Goal: Task Accomplishment & Management: Complete application form

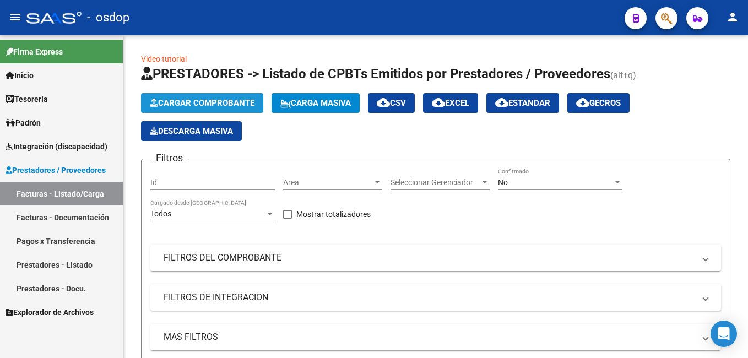
click at [185, 101] on span "Cargar Comprobante" at bounding box center [202, 103] width 105 height 10
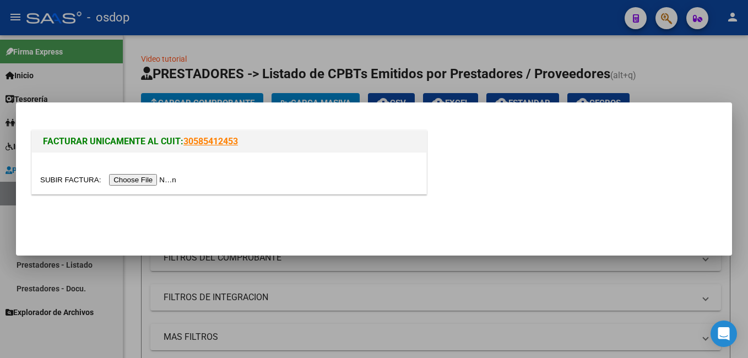
click at [146, 183] on input "file" at bounding box center [109, 180] width 139 height 12
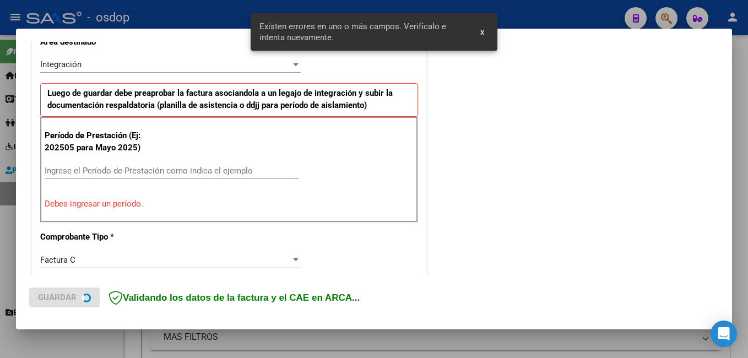
scroll to position [267, 0]
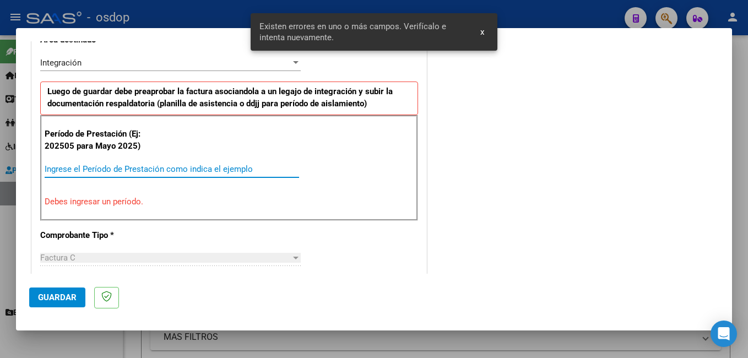
click at [135, 166] on input "Ingrese el Período de Prestación como indica el ejemplo" at bounding box center [172, 169] width 254 height 10
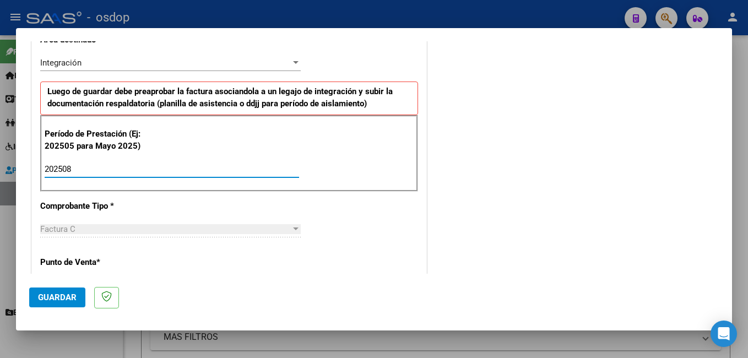
type input "202508"
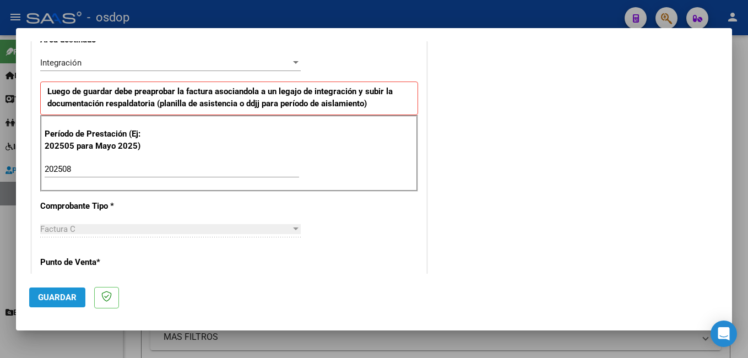
click at [60, 292] on span "Guardar" at bounding box center [57, 297] width 39 height 10
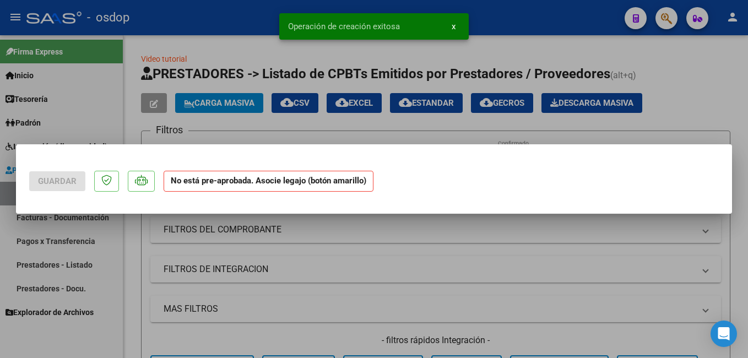
scroll to position [0, 0]
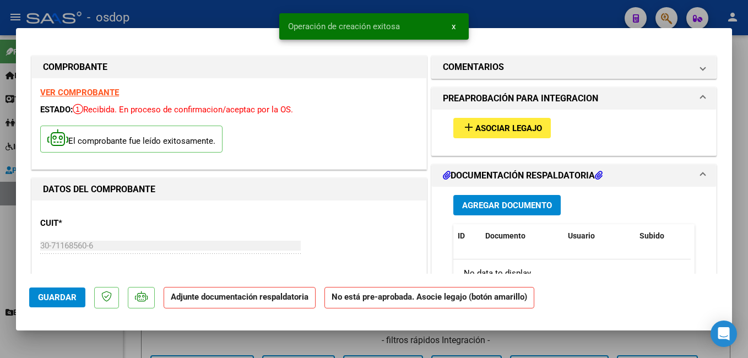
click at [475, 131] on span "Asociar Legajo" at bounding box center [508, 128] width 67 height 10
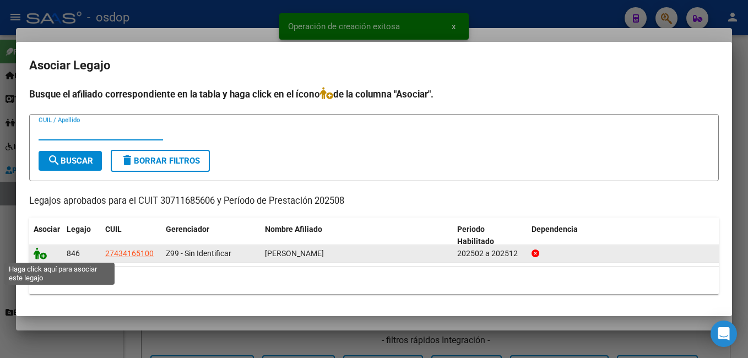
click at [39, 250] on icon at bounding box center [40, 253] width 13 height 12
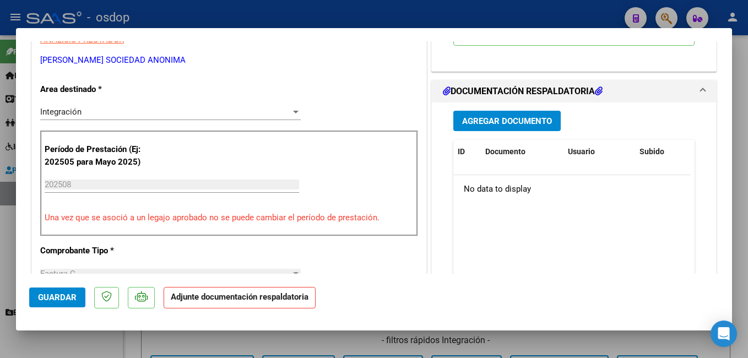
scroll to position [275, 0]
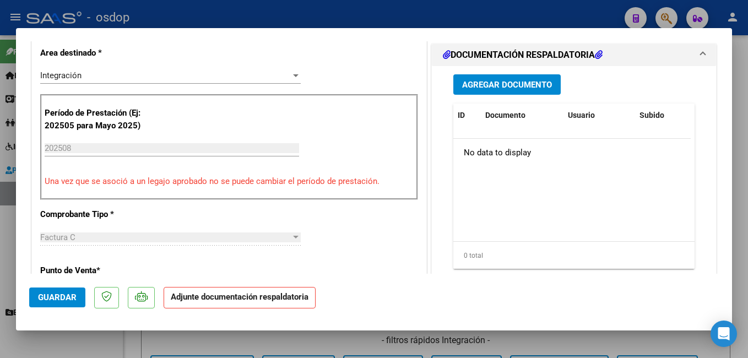
click at [511, 85] on span "Agregar Documento" at bounding box center [507, 85] width 90 height 10
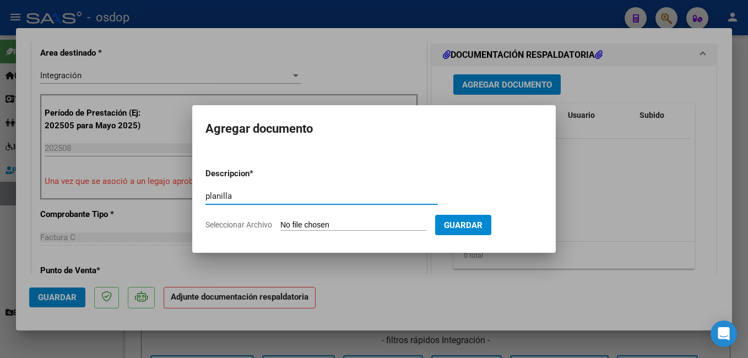
type input "planilla"
click at [365, 225] on input "Seleccionar Archivo" at bounding box center [353, 225] width 146 height 10
type input "C:\fakepath\PLANILLA [PERSON_NAME] 2025 08.pdf"
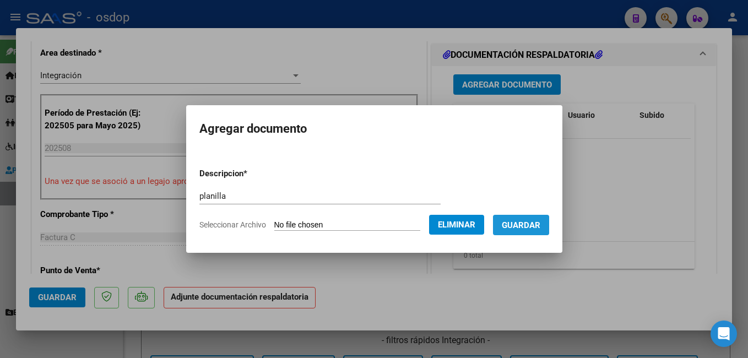
click at [540, 227] on span "Guardar" at bounding box center [521, 225] width 39 height 10
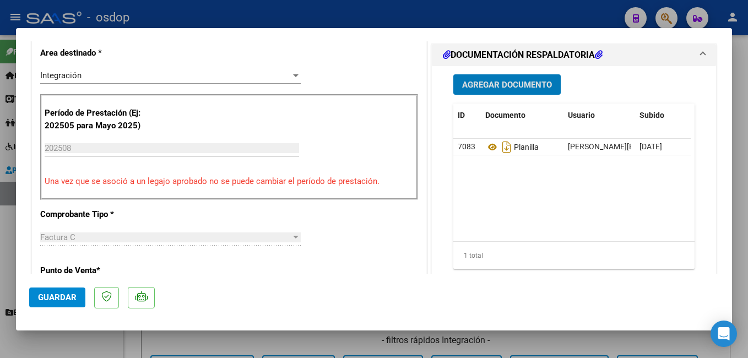
click at [201, 10] on div at bounding box center [374, 179] width 748 height 358
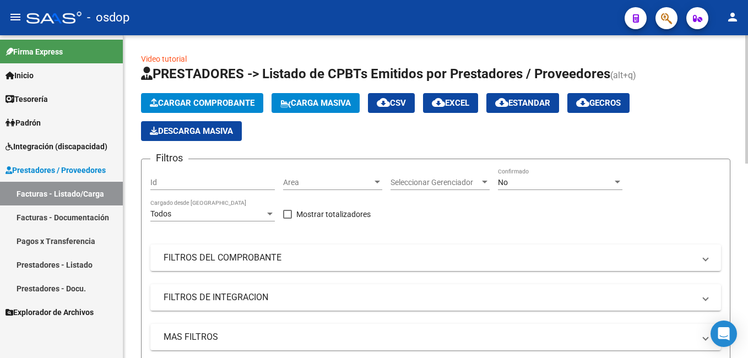
click at [183, 97] on button "Cargar Comprobante" at bounding box center [202, 103] width 122 height 20
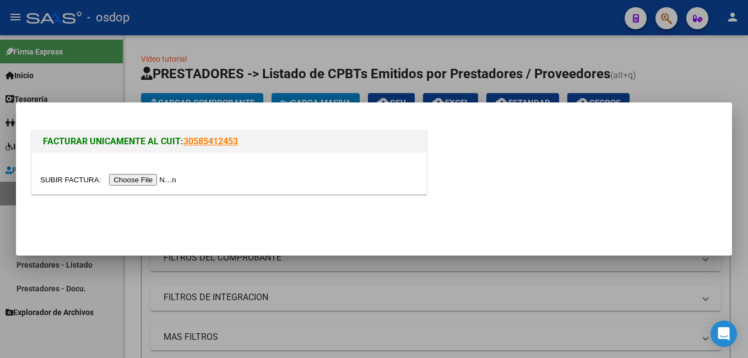
click at [149, 180] on input "file" at bounding box center [109, 180] width 139 height 12
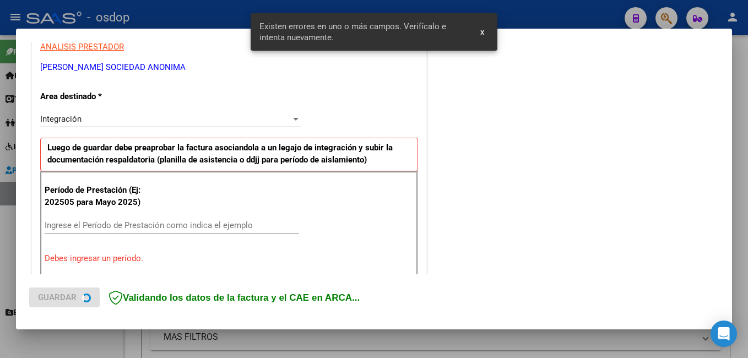
scroll to position [267, 0]
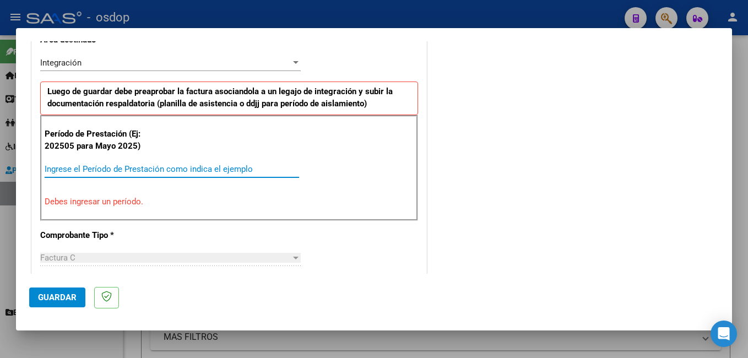
click at [102, 166] on input "Ingrese el Período de Prestación como indica el ejemplo" at bounding box center [172, 169] width 254 height 10
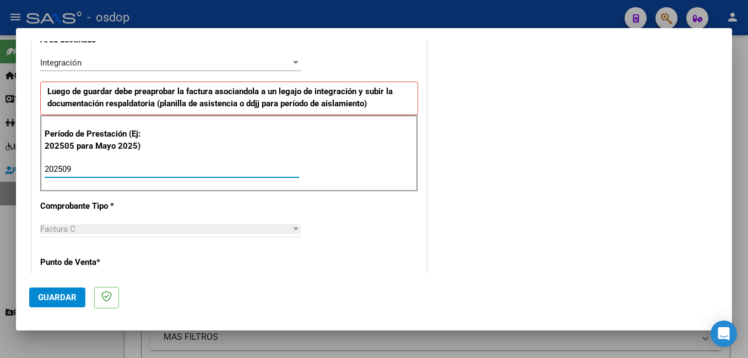
type input "202509"
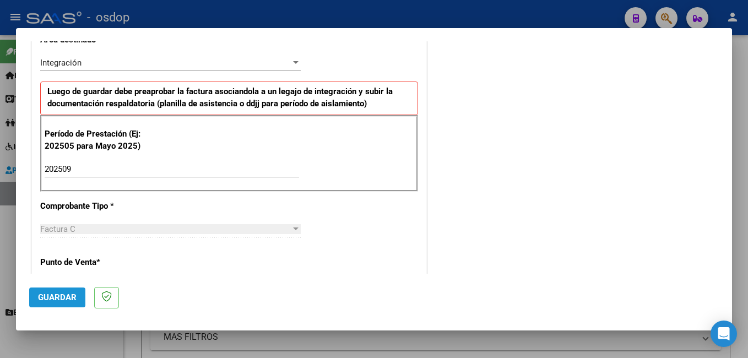
click at [51, 299] on span "Guardar" at bounding box center [57, 297] width 39 height 10
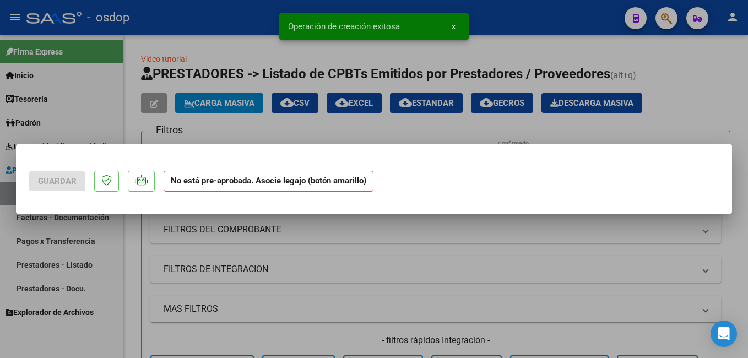
scroll to position [0, 0]
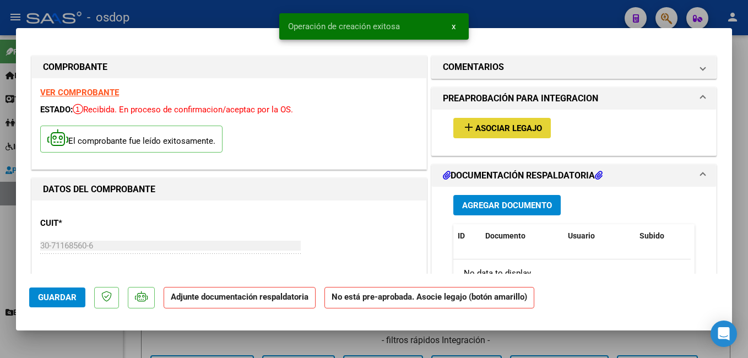
click at [499, 125] on span "Asociar Legajo" at bounding box center [508, 128] width 67 height 10
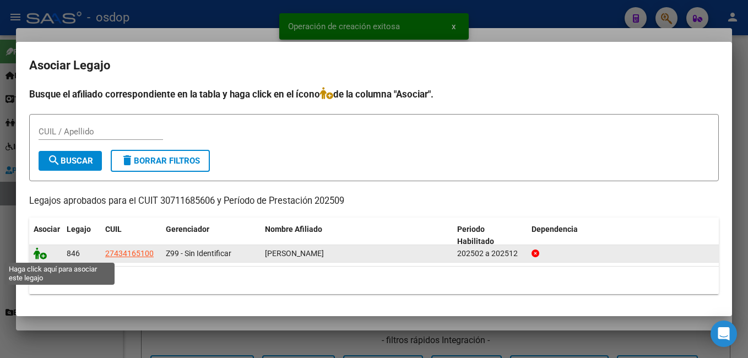
click at [43, 255] on icon at bounding box center [40, 253] width 13 height 12
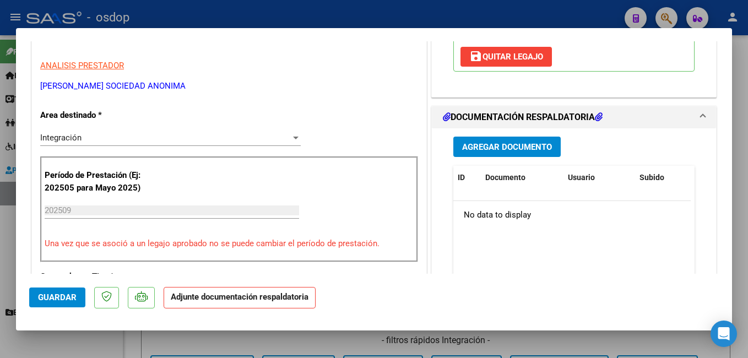
scroll to position [220, 0]
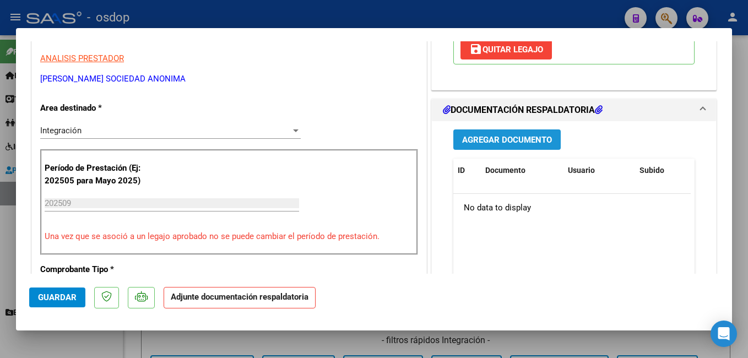
click at [517, 142] on span "Agregar Documento" at bounding box center [507, 140] width 90 height 10
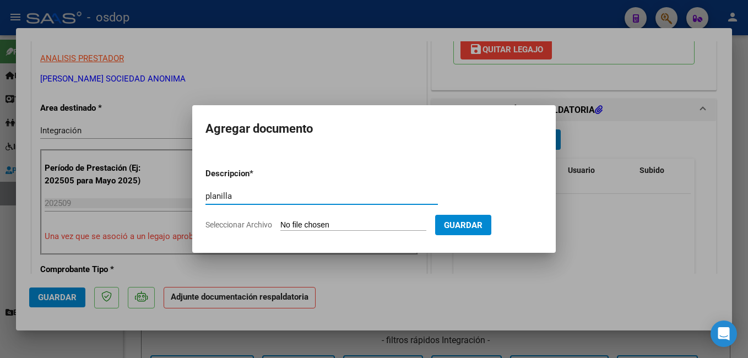
type input "planilla"
click at [342, 224] on input "Seleccionar Archivo" at bounding box center [353, 225] width 146 height 10
type input "C:\fakepath\PLANILLA [PERSON_NAME] 2025 09.pdf"
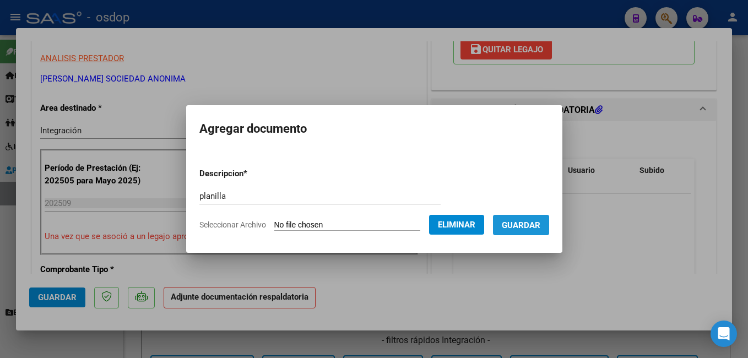
click at [540, 223] on span "Guardar" at bounding box center [521, 225] width 39 height 10
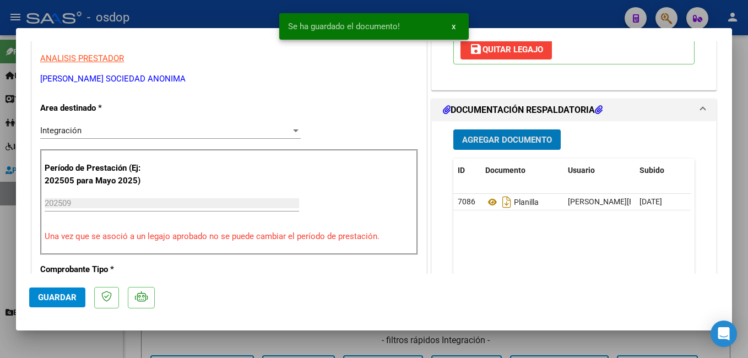
click at [74, 297] on span "Guardar" at bounding box center [57, 297] width 39 height 10
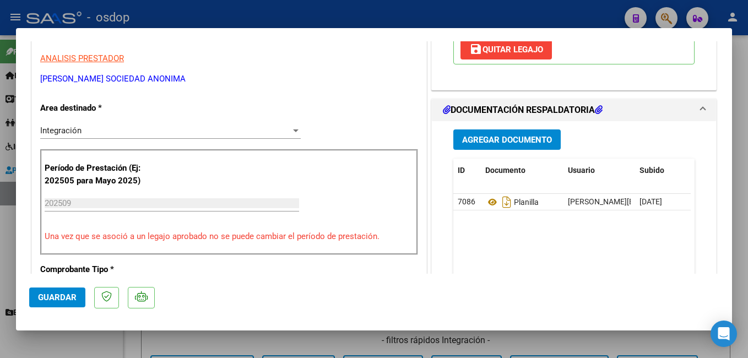
click at [304, 20] on div at bounding box center [374, 179] width 748 height 358
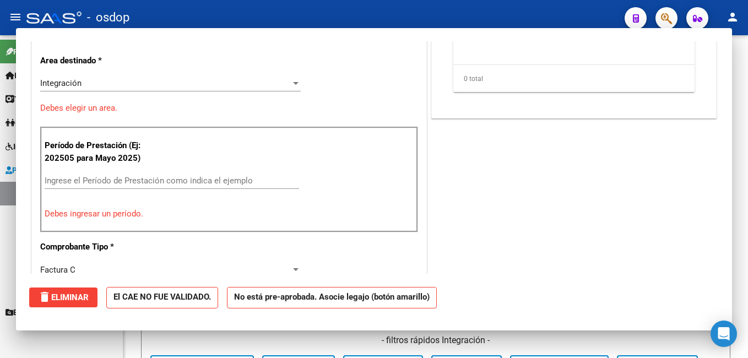
scroll to position [0, 0]
